Goal: Transaction & Acquisition: Download file/media

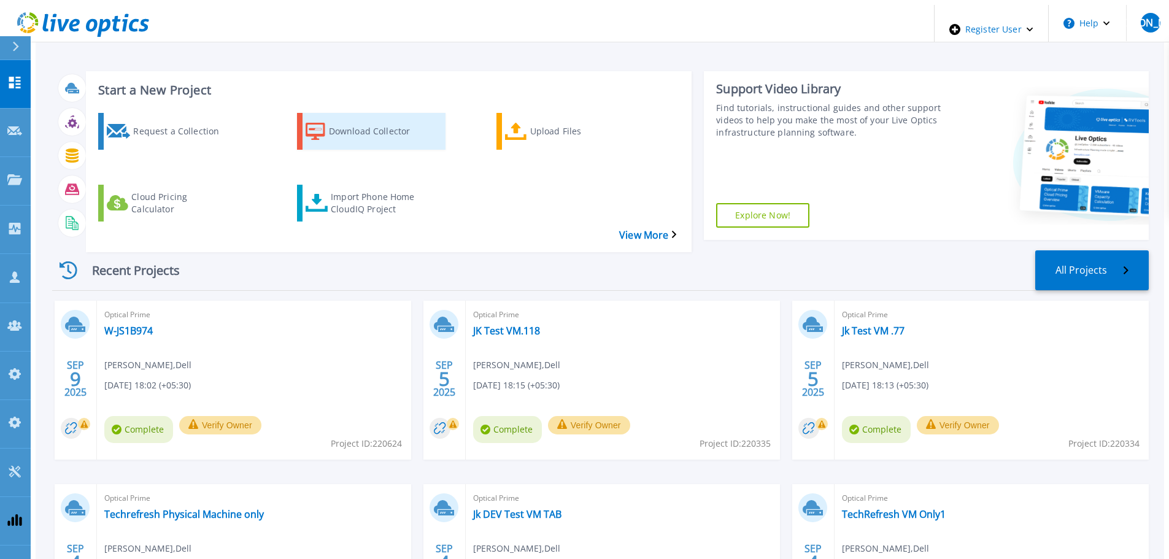
click at [336, 117] on div "Download Collector" at bounding box center [378, 131] width 98 height 31
